Goal: Book appointment/travel/reservation

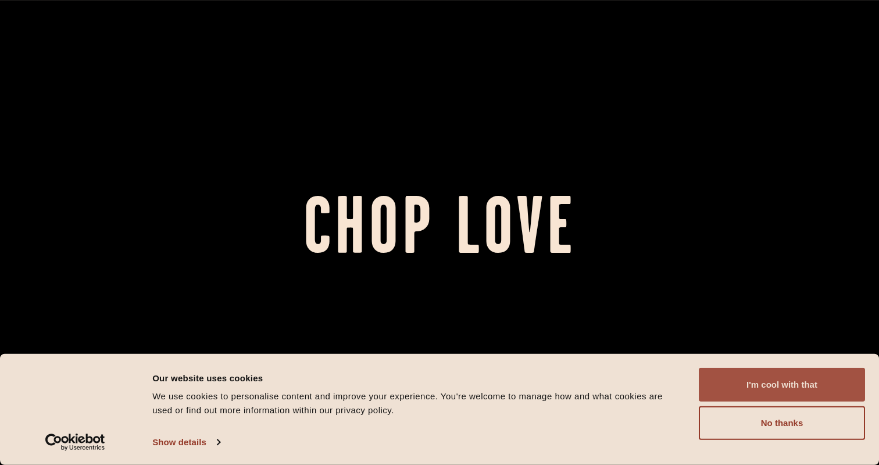
click at [718, 369] on button "I'm cool with that" at bounding box center [782, 385] width 166 height 34
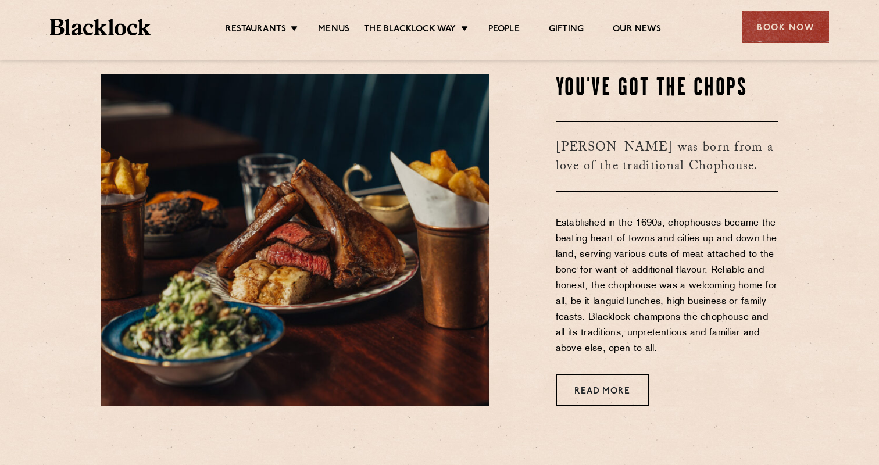
scroll to position [427, 0]
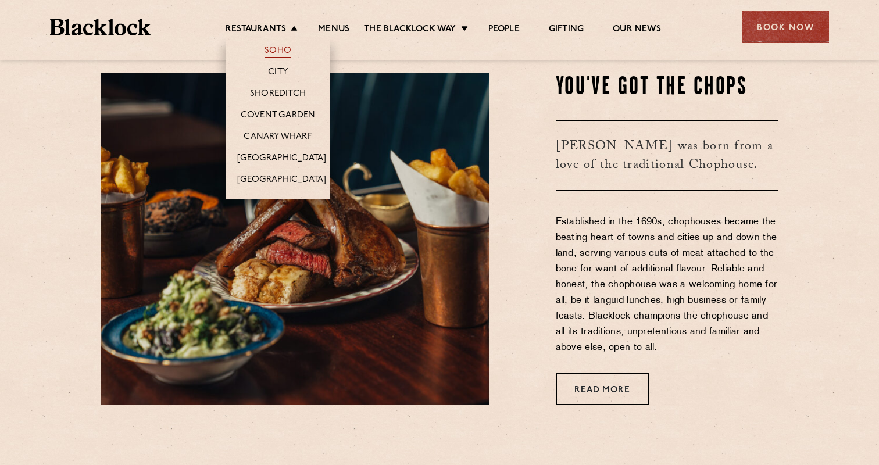
click at [285, 56] on link "Soho" at bounding box center [278, 51] width 27 height 13
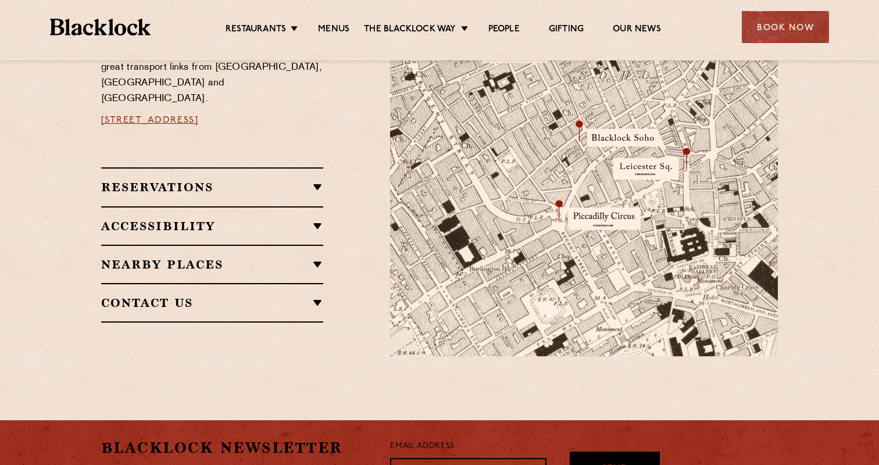
scroll to position [735, 0]
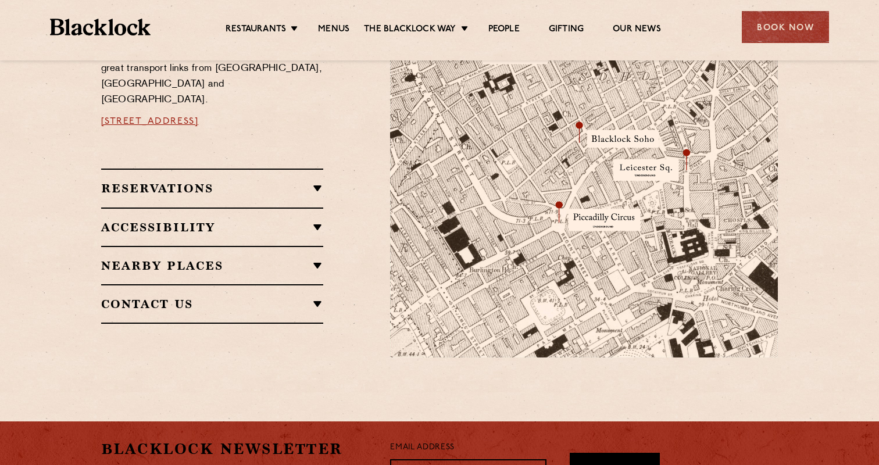
click at [257, 169] on div "Reservations RESERVATIONS We take reservations in Soho whilst always leaving a …" at bounding box center [212, 188] width 223 height 38
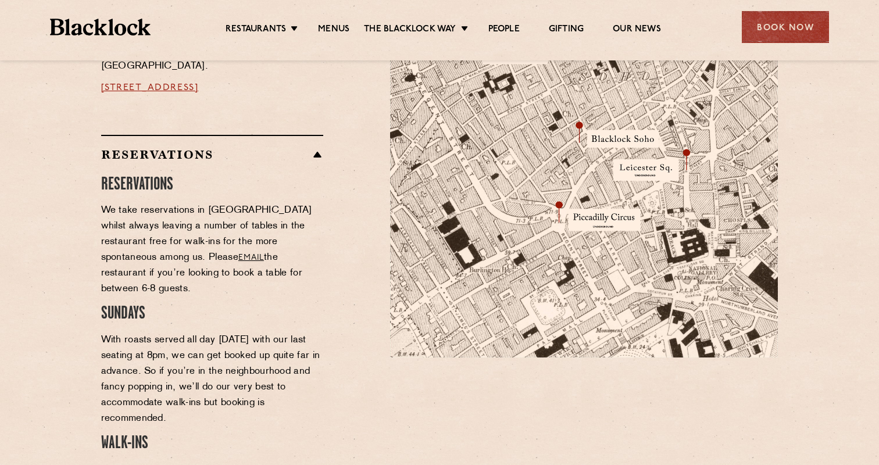
click at [262, 148] on h2 "Reservations" at bounding box center [212, 155] width 223 height 14
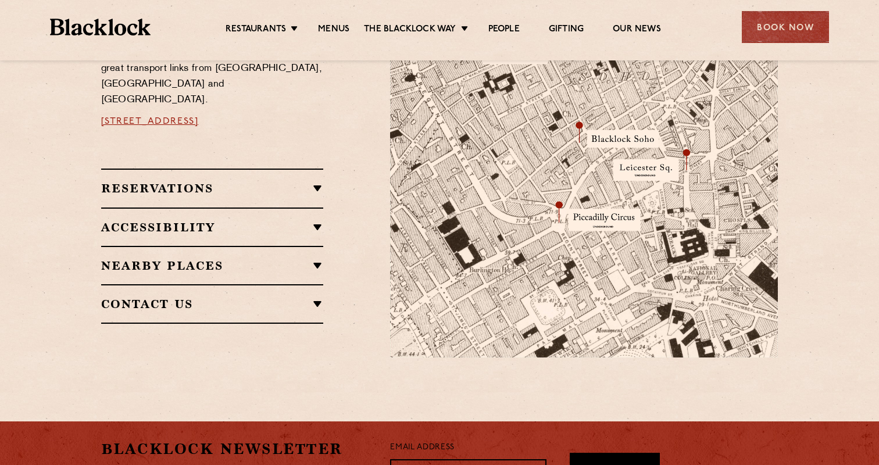
scroll to position [711, 0]
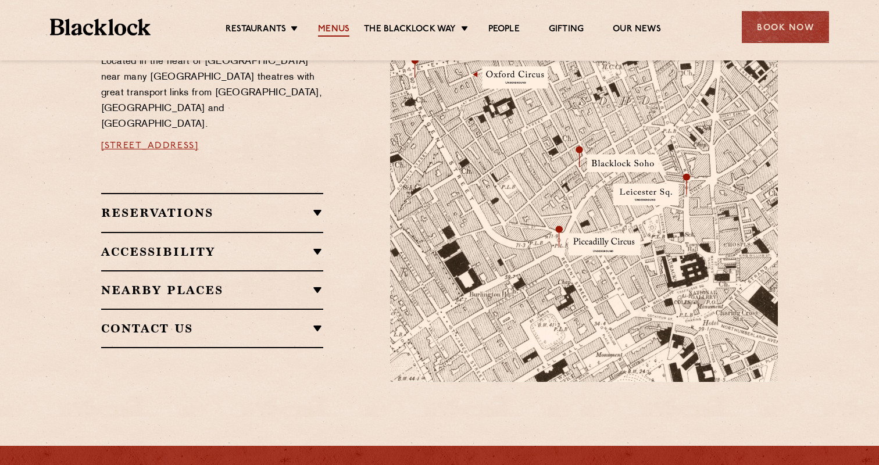
click at [331, 30] on link "Menus" at bounding box center [333, 30] width 31 height 13
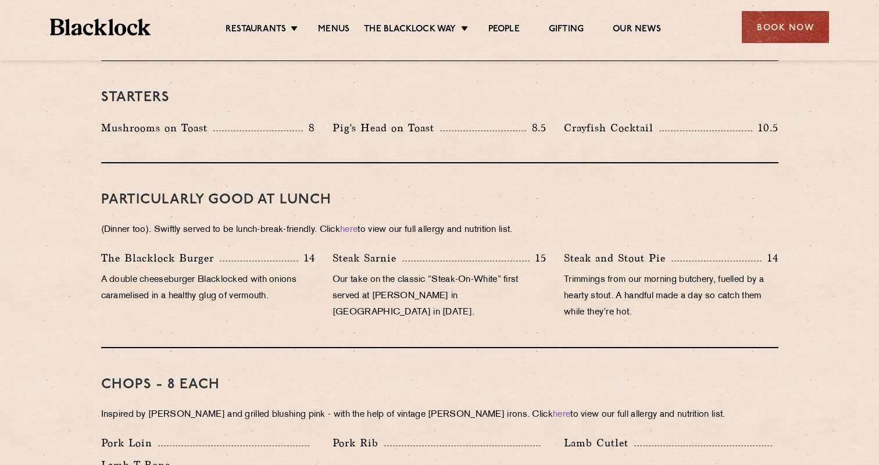
scroll to position [648, 0]
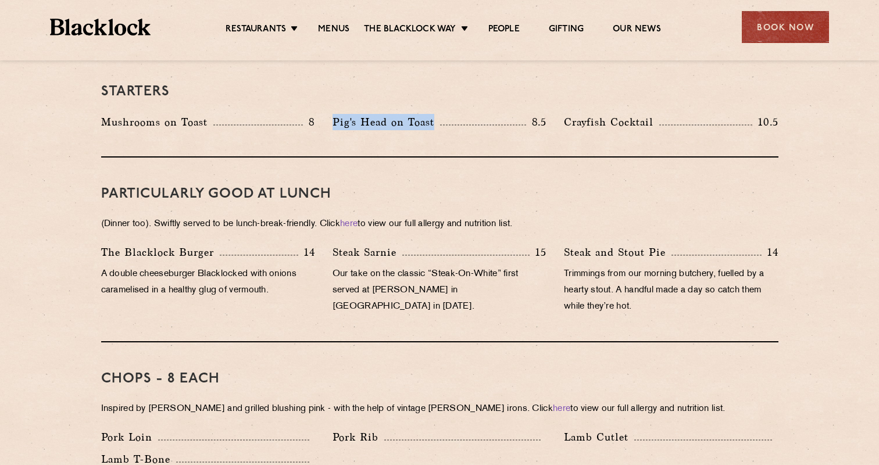
drag, startPoint x: 334, startPoint y: 106, endPoint x: 462, endPoint y: 99, distance: 128.7
click at [462, 114] on div "Pig's Head on Toast 8.5" at bounding box center [440, 122] width 214 height 16
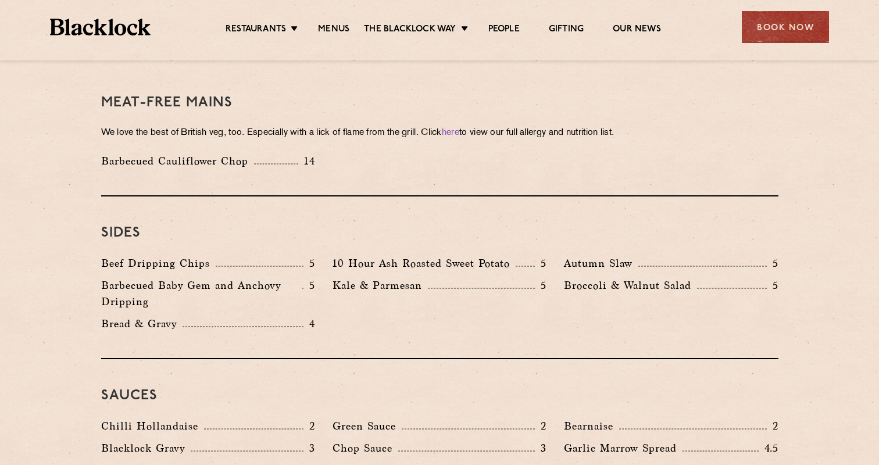
scroll to position [1653, 0]
